Goal: Transaction & Acquisition: Purchase product/service

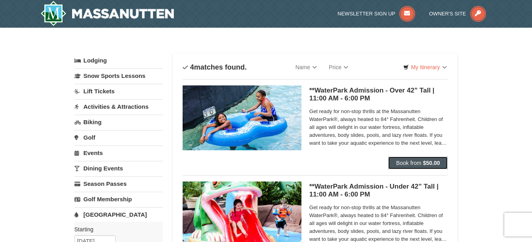
click at [414, 162] on span "Book from" at bounding box center [408, 163] width 25 height 6
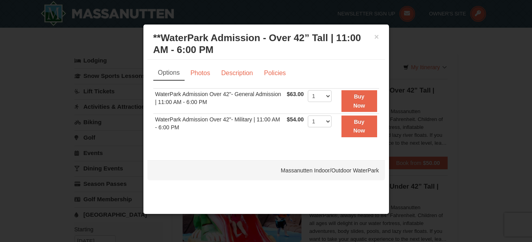
click at [451, 105] on div at bounding box center [266, 121] width 532 height 242
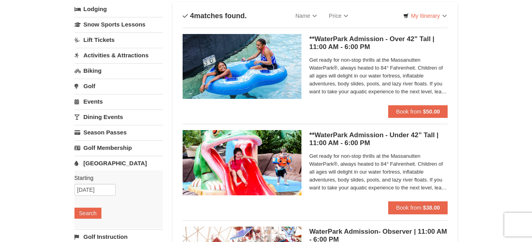
scroll to position [40, 0]
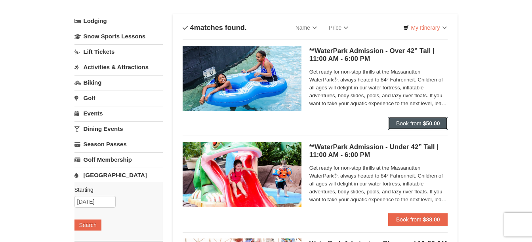
click at [405, 123] on span "Book from" at bounding box center [408, 123] width 25 height 6
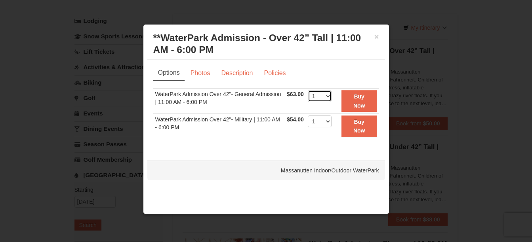
click at [327, 96] on select "1 2 3 4 5 6 7 8 9 10 11 12 13 14 15 16 17 18 19 20 21 22" at bounding box center [320, 96] width 24 height 12
select select "2"
click at [308, 90] on select "1 2 3 4 5 6 7 8 9 10 11 12 13 14 15 16 17 18 19 20 21 22" at bounding box center [320, 96] width 24 height 12
click at [362, 97] on strong "Buy Now" at bounding box center [359, 100] width 12 height 15
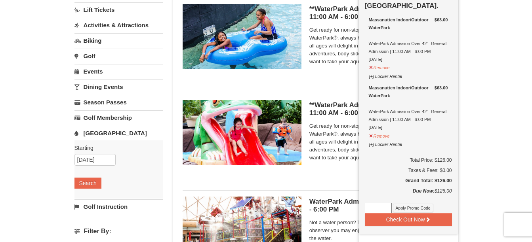
scroll to position [121, 0]
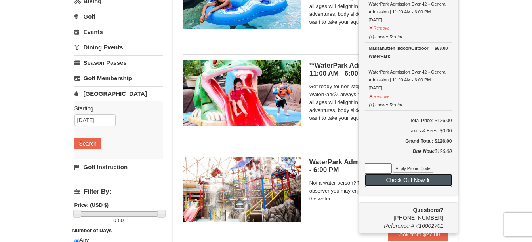
click at [406, 180] on button "Check Out Now" at bounding box center [408, 180] width 87 height 13
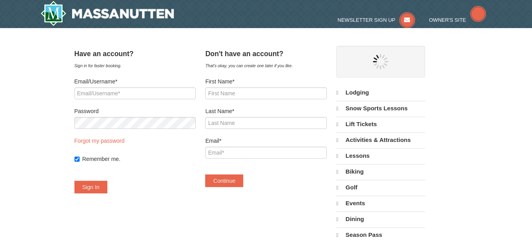
select select "9"
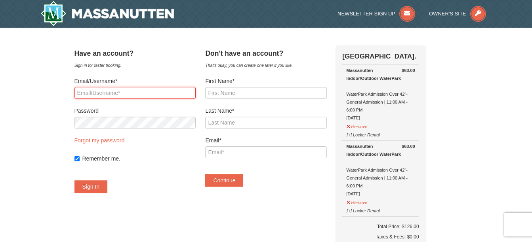
click at [135, 90] on input "Email/Username*" at bounding box center [134, 93] width 121 height 12
type input "hadel626@verizon.net"
drag, startPoint x: 145, startPoint y: 93, endPoint x: 95, endPoint y: 92, distance: 49.6
click at [145, 93] on input "hadel626@verizon.net" at bounding box center [134, 93] width 121 height 12
drag, startPoint x: 95, startPoint y: 92, endPoint x: 74, endPoint y: 88, distance: 21.3
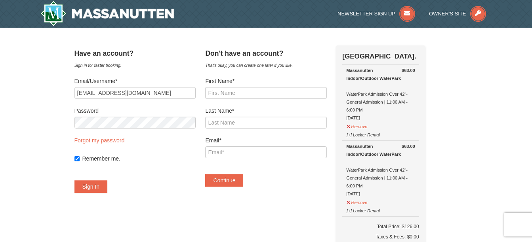
drag, startPoint x: 74, startPoint y: 88, endPoint x: 68, endPoint y: 88, distance: 5.9
click at [254, 92] on input "First Name*" at bounding box center [265, 93] width 121 height 12
type input "Mark"
type input "Hadel"
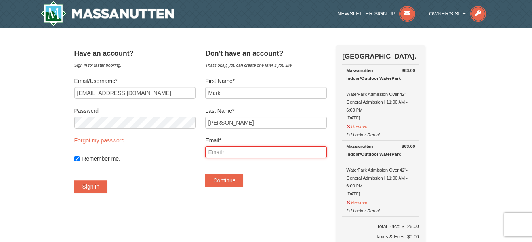
type input "[EMAIL_ADDRESS][DOMAIN_NAME]"
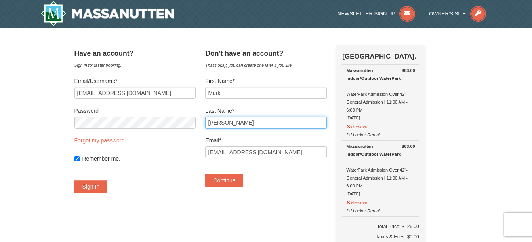
drag, startPoint x: 257, startPoint y: 95, endPoint x: 267, endPoint y: 121, distance: 27.5
click at [267, 121] on input "Hadel" at bounding box center [265, 123] width 121 height 12
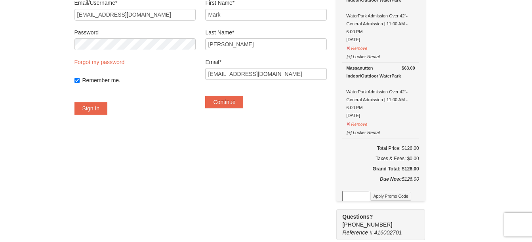
scroll to position [40, 0]
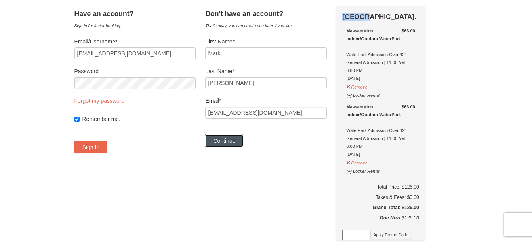
click at [231, 142] on button "Continue" at bounding box center [224, 141] width 38 height 13
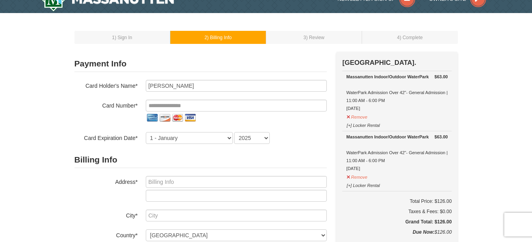
scroll to position [40, 0]
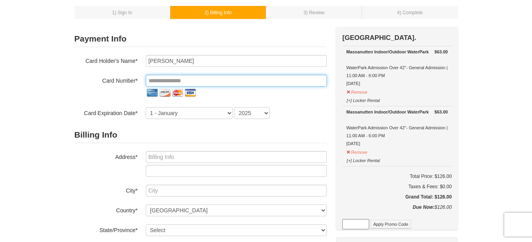
click at [211, 81] on input "tel" at bounding box center [236, 81] width 181 height 12
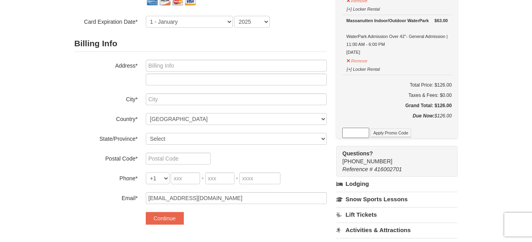
scroll to position [198, 0]
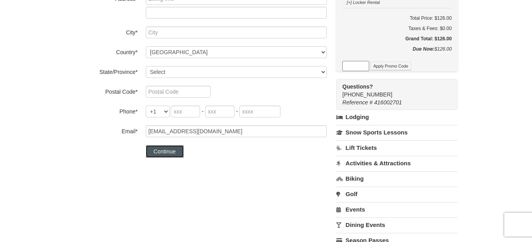
click at [167, 152] on button "Continue" at bounding box center [165, 151] width 38 height 13
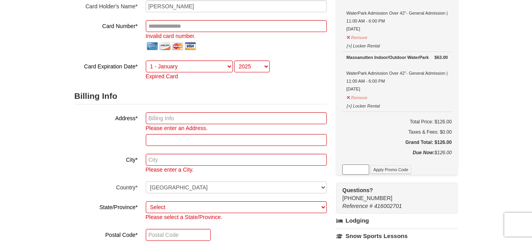
scroll to position [95, 0]
click at [162, 118] on input "text" at bounding box center [236, 118] width 181 height 12
type input "626 Haven Place"
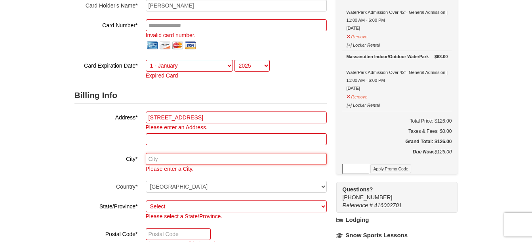
type input "Edgewood"
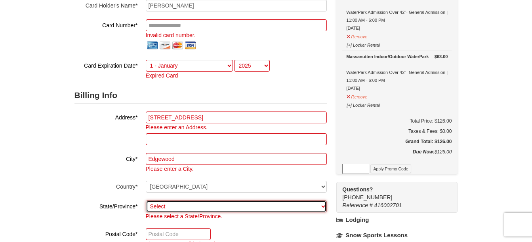
select select "MD"
type input "21040"
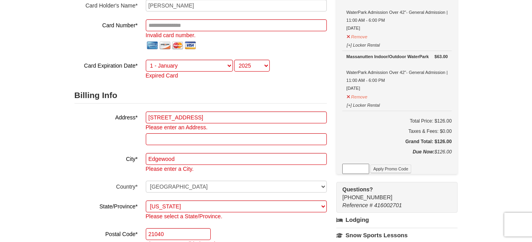
type input "443"
type input "903"
type input "4730"
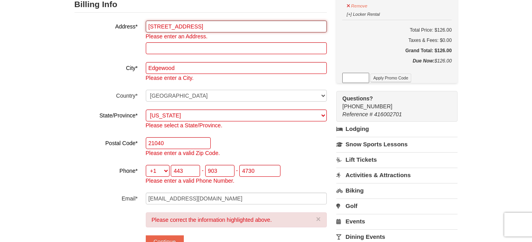
scroll to position [214, 0]
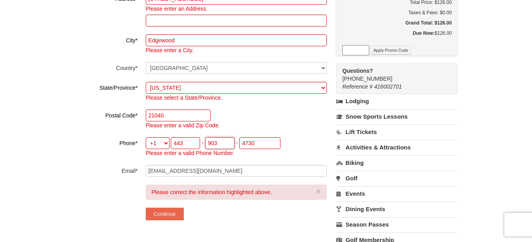
drag, startPoint x: 206, startPoint y: 142, endPoint x: 224, endPoint y: 148, distance: 19.0
click at [224, 148] on input "903" at bounding box center [219, 143] width 29 height 12
type input "838"
drag, startPoint x: 261, startPoint y: 144, endPoint x: 253, endPoint y: 143, distance: 8.5
click at [260, 144] on input "4730" at bounding box center [259, 143] width 41 height 12
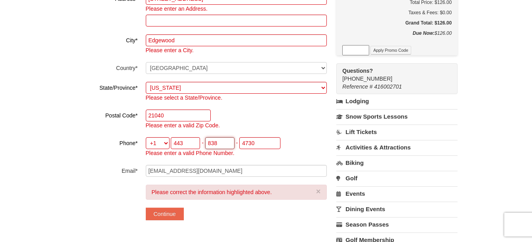
click at [234, 146] on input "838" at bounding box center [219, 143] width 29 height 12
drag, startPoint x: 256, startPoint y: 144, endPoint x: 229, endPoint y: 143, distance: 26.6
click at [229, 143] on span "443 - 838 - 4730 Please enter a valid Phone Number." at bounding box center [213, 148] width 135 height 17
type input "6234"
click at [171, 215] on button "Continue" at bounding box center [165, 214] width 38 height 13
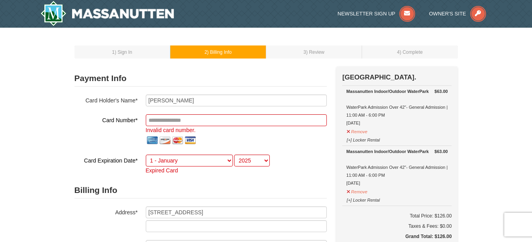
scroll to position [40, 0]
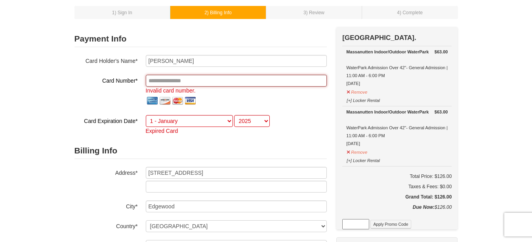
click at [212, 81] on input "tel" at bounding box center [236, 81] width 181 height 12
click at [291, 79] on input "tel" at bounding box center [236, 81] width 181 height 12
click at [245, 83] on input "tel" at bounding box center [236, 81] width 181 height 12
click at [213, 81] on input "tel" at bounding box center [236, 81] width 181 height 12
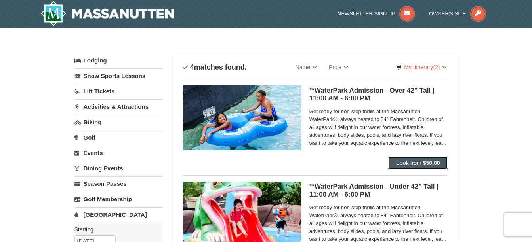
click at [410, 162] on span "Book from" at bounding box center [408, 163] width 25 height 6
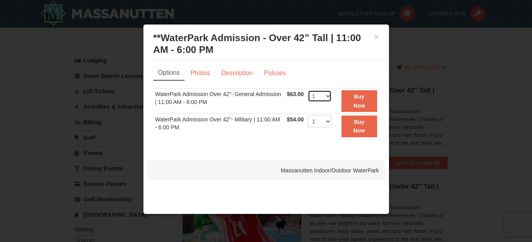
drag, startPoint x: 329, startPoint y: 97, endPoint x: 316, endPoint y: 94, distance: 13.5
click at [329, 97] on select "1 2 3 4 5 6 7 8 9 10 11 12 13 14 15 16 17 18 19 20 21 22" at bounding box center [320, 96] width 24 height 12
select select "2"
click at [308, 90] on select "1 2 3 4 5 6 7 8 9 10 11 12 13 14 15 16 17 18 19 20 21 22" at bounding box center [320, 96] width 24 height 12
click at [357, 101] on button "Buy Now" at bounding box center [360, 101] width 36 height 22
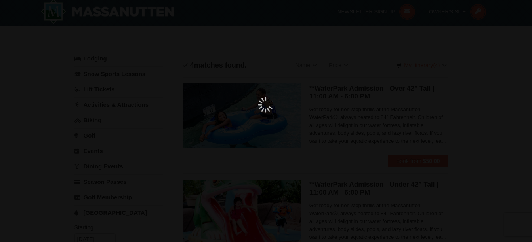
scroll to position [2, 0]
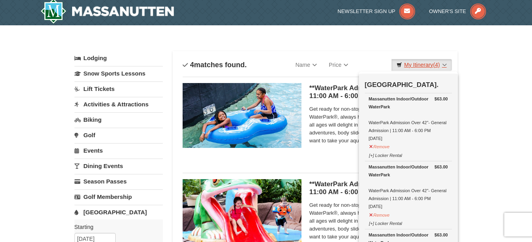
click at [442, 64] on link "My Itinerary (4)" at bounding box center [421, 65] width 60 height 12
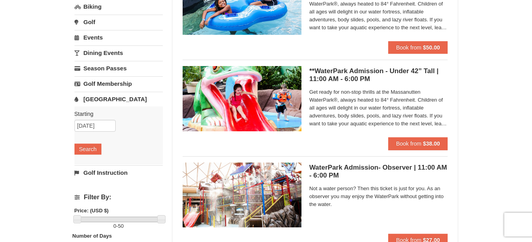
scroll to position [0, 0]
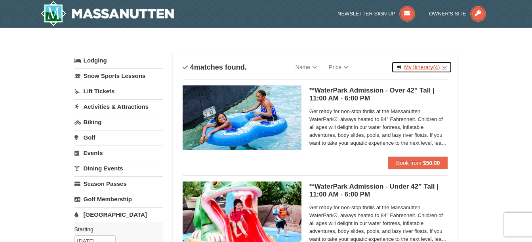
click at [415, 68] on link "My Itinerary (4)" at bounding box center [421, 67] width 60 height 12
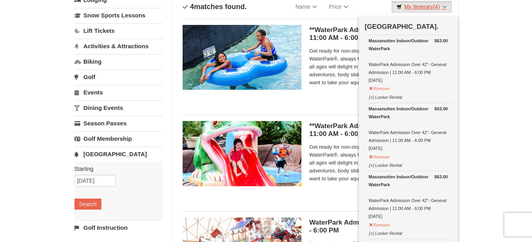
scroll to position [79, 0]
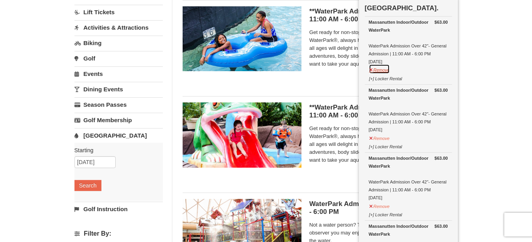
click at [384, 70] on button "Remove" at bounding box center [379, 69] width 21 height 10
click at [383, 71] on button "Remove" at bounding box center [379, 69] width 21 height 10
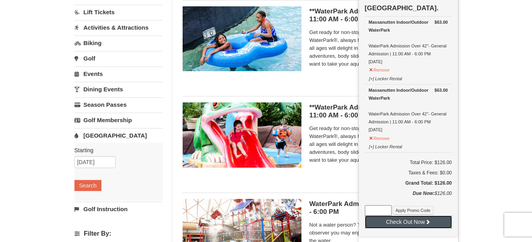
click at [404, 223] on button "Check Out Now" at bounding box center [408, 222] width 87 height 13
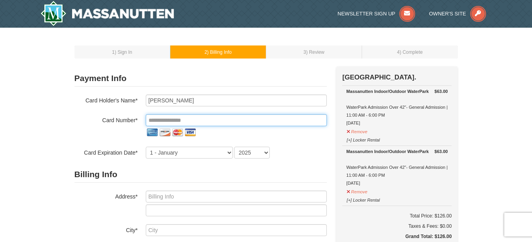
click at [185, 120] on input "tel" at bounding box center [236, 120] width 181 height 12
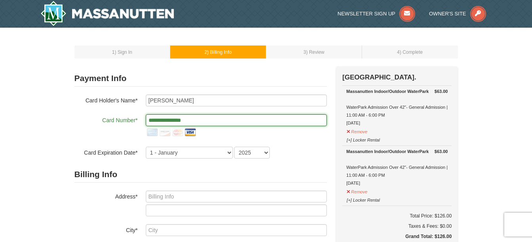
type input "**********"
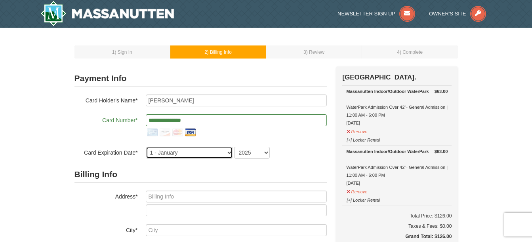
click at [227, 151] on select "1 - [DATE] - [DATE] - [DATE] - [DATE] - [DATE] - [DATE] - [DATE] - [DATE] - [DA…" at bounding box center [189, 153] width 87 height 12
select select "9"
click at [146, 147] on select "1 - [DATE] - [DATE] - [DATE] - [DATE] - [DATE] - [DATE] - [DATE] - [DATE] - [DA…" at bounding box center [189, 153] width 87 height 12
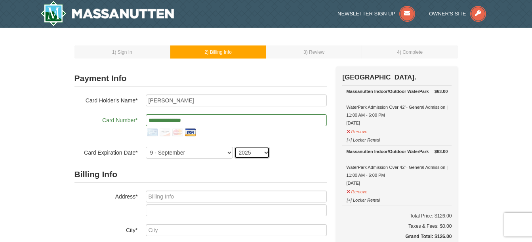
click at [267, 155] on select "2025 2026 2027 2028 2029 2030 2031 2032 2033 2034" at bounding box center [252, 153] width 36 height 12
select select "2028"
click at [234, 147] on select "2025 2026 2027 2028 2029 2030 2031 2032 2033 2034" at bounding box center [252, 153] width 36 height 12
click at [326, 136] on div at bounding box center [236, 132] width 181 height 13
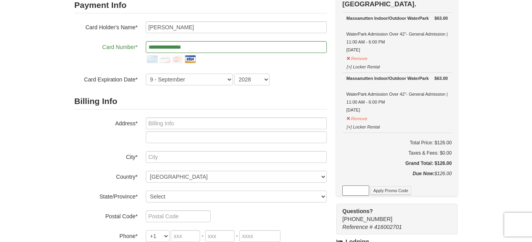
scroll to position [79, 0]
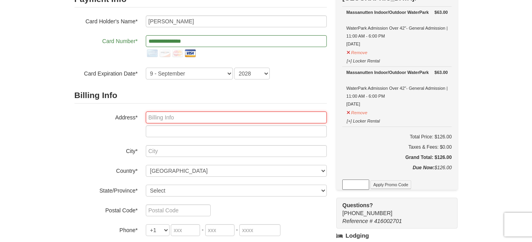
click at [216, 113] on input "text" at bounding box center [236, 118] width 181 height 12
type input "626 Haven Place"
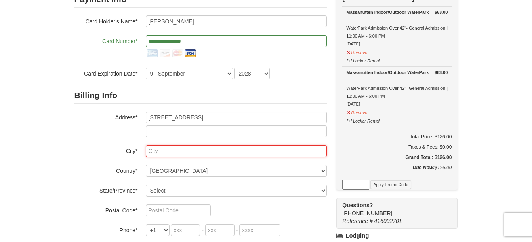
type input "Edgewood"
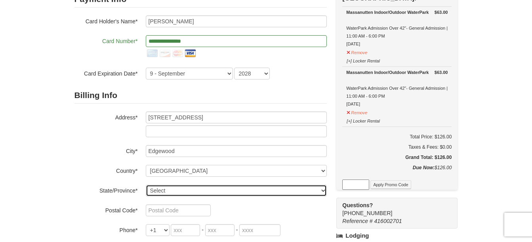
select select "MD"
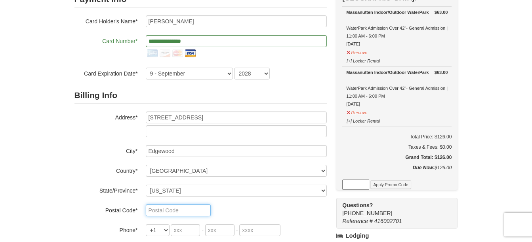
type input "21040"
type input "443"
type input "903"
type input "4730"
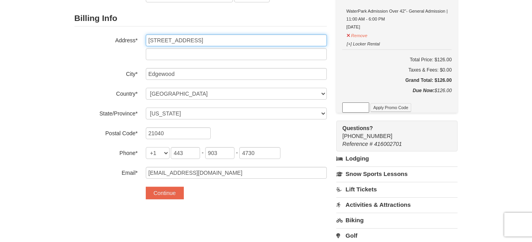
scroll to position [158, 0]
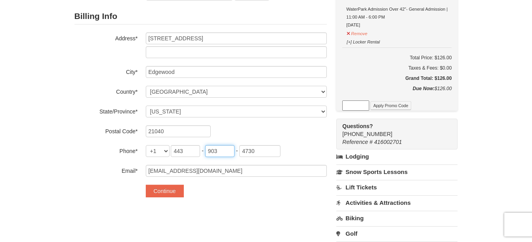
drag, startPoint x: 218, startPoint y: 153, endPoint x: 197, endPoint y: 155, distance: 20.7
click at [197, 154] on span "443 - 903 - 4730" at bounding box center [226, 151] width 110 height 6
type input "838"
drag, startPoint x: 256, startPoint y: 152, endPoint x: 228, endPoint y: 153, distance: 27.8
click at [228, 153] on span "443 - 838 - 4730" at bounding box center [226, 151] width 110 height 6
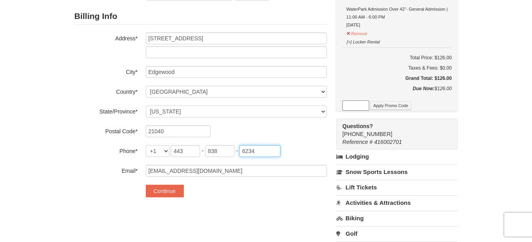
type input "6234"
click at [197, 205] on div "**********" at bounding box center [200, 57] width 252 height 298
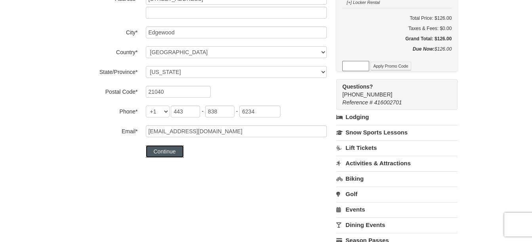
click at [165, 151] on button "Continue" at bounding box center [165, 151] width 38 height 13
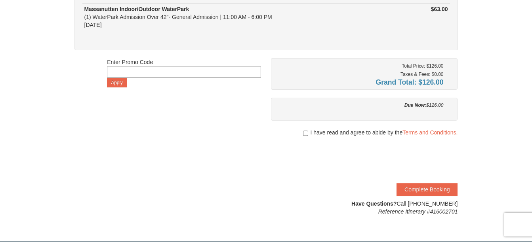
scroll to position [119, 0]
click at [304, 134] on input "checkbox" at bounding box center [305, 133] width 5 height 6
checkbox input "true"
click at [422, 189] on button "Complete Booking" at bounding box center [427, 189] width 61 height 13
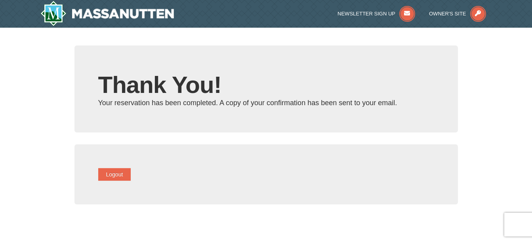
type input "[EMAIL_ADDRESS][DOMAIN_NAME]"
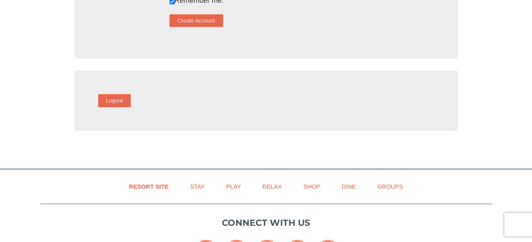
scroll to position [277, 0]
